Goal: Transaction & Acquisition: Download file/media

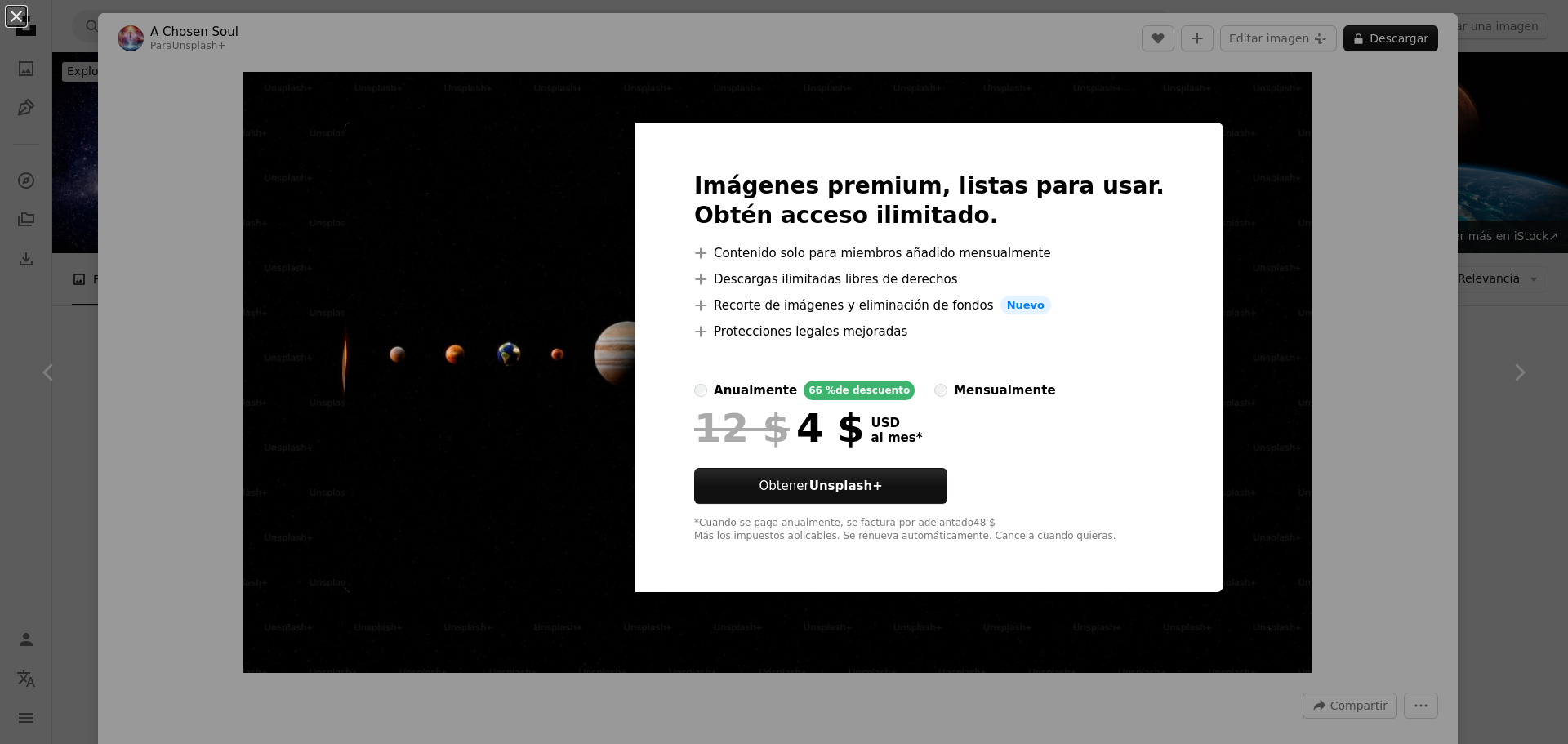
scroll to position [1062, 0]
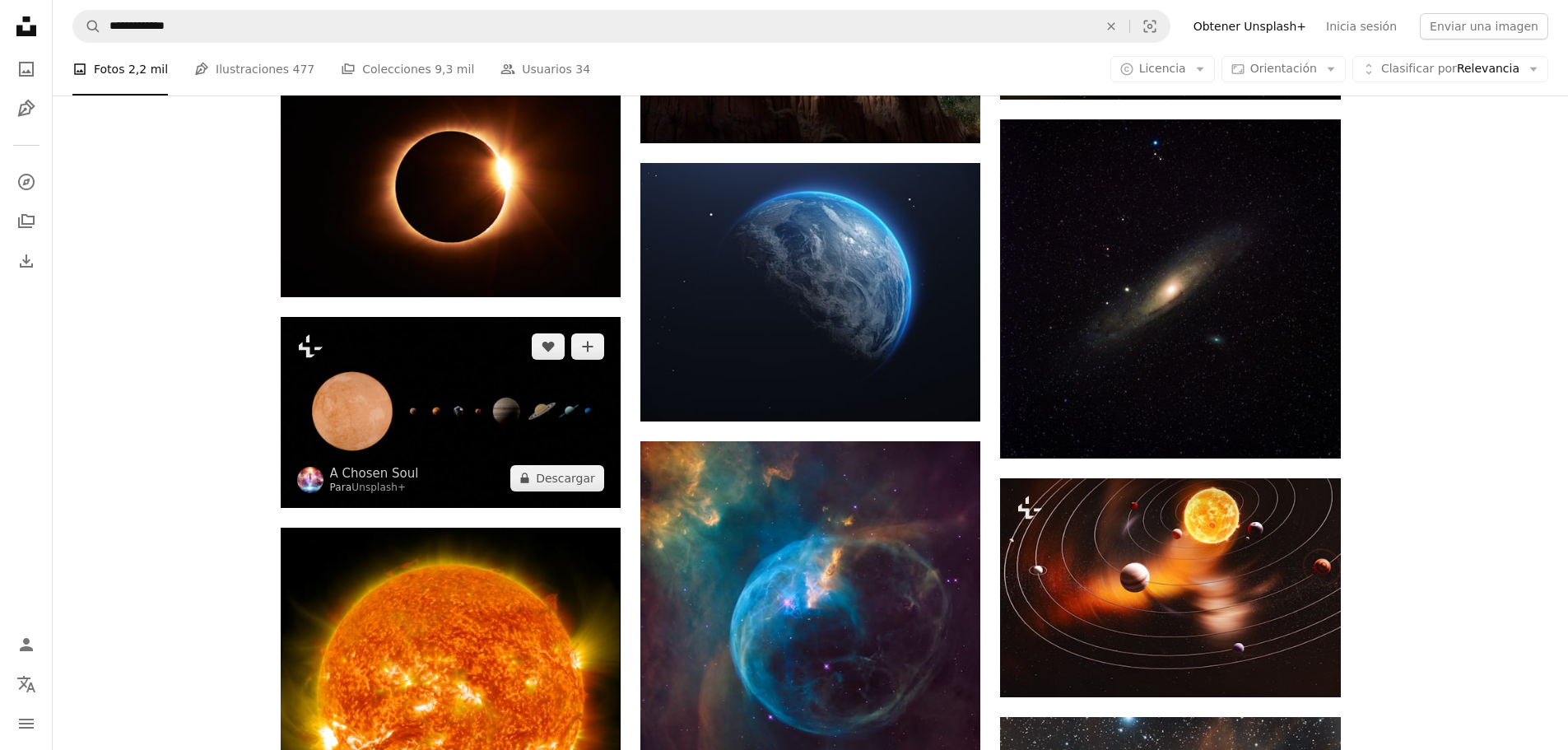
click at [433, 431] on img at bounding box center [450, 412] width 340 height 191
